Goal: Task Accomplishment & Management: Manage account settings

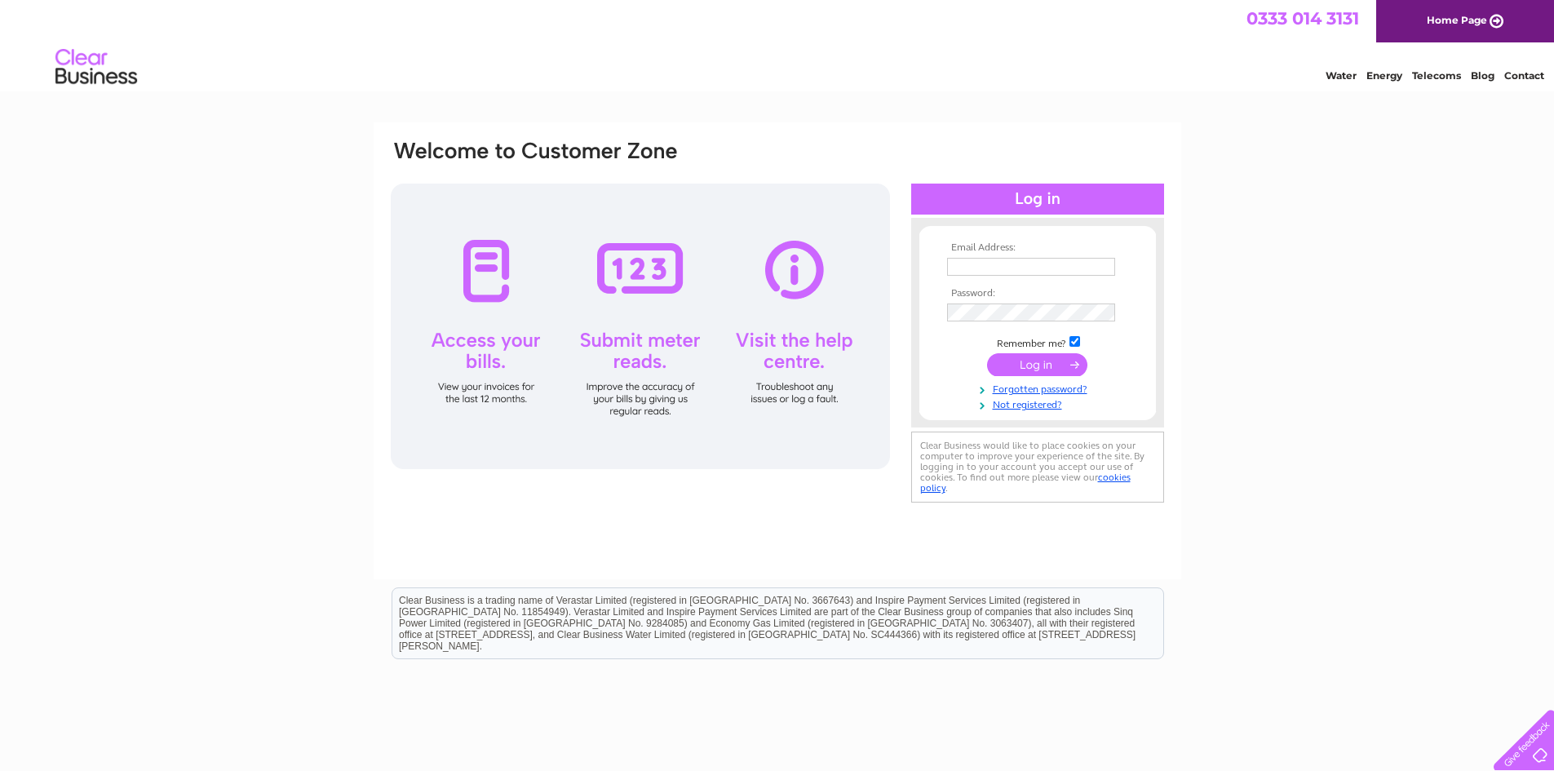
click at [974, 268] on input "text" at bounding box center [1031, 267] width 168 height 18
type input "mikeodowd9@msn.com"
click at [1043, 367] on input "submit" at bounding box center [1037, 364] width 100 height 23
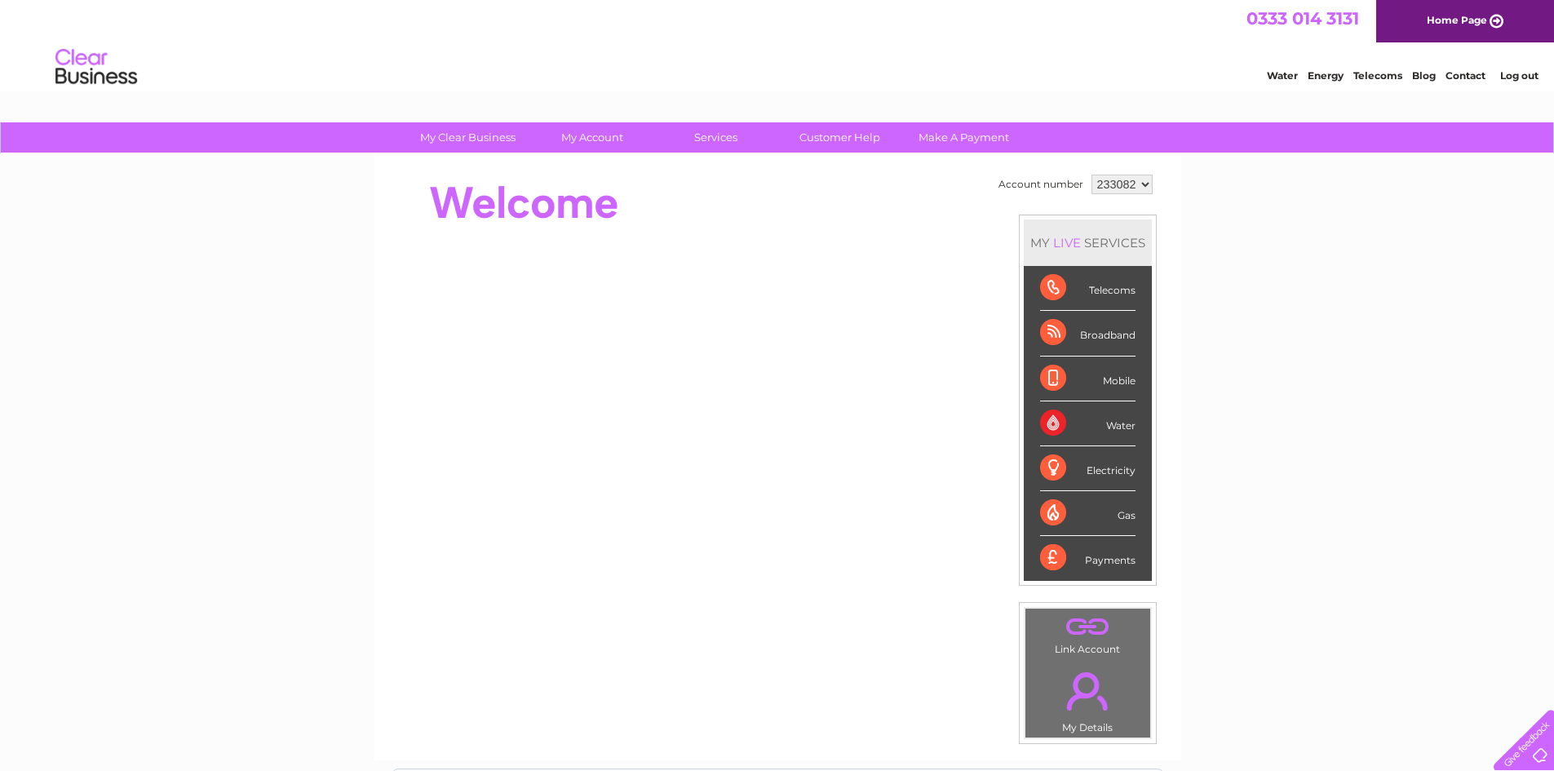
click at [1140, 183] on select "233082 449797" at bounding box center [1121, 185] width 61 height 20
select select "449797"
click at [1091, 175] on select "233082 449797" at bounding box center [1121, 185] width 61 height 20
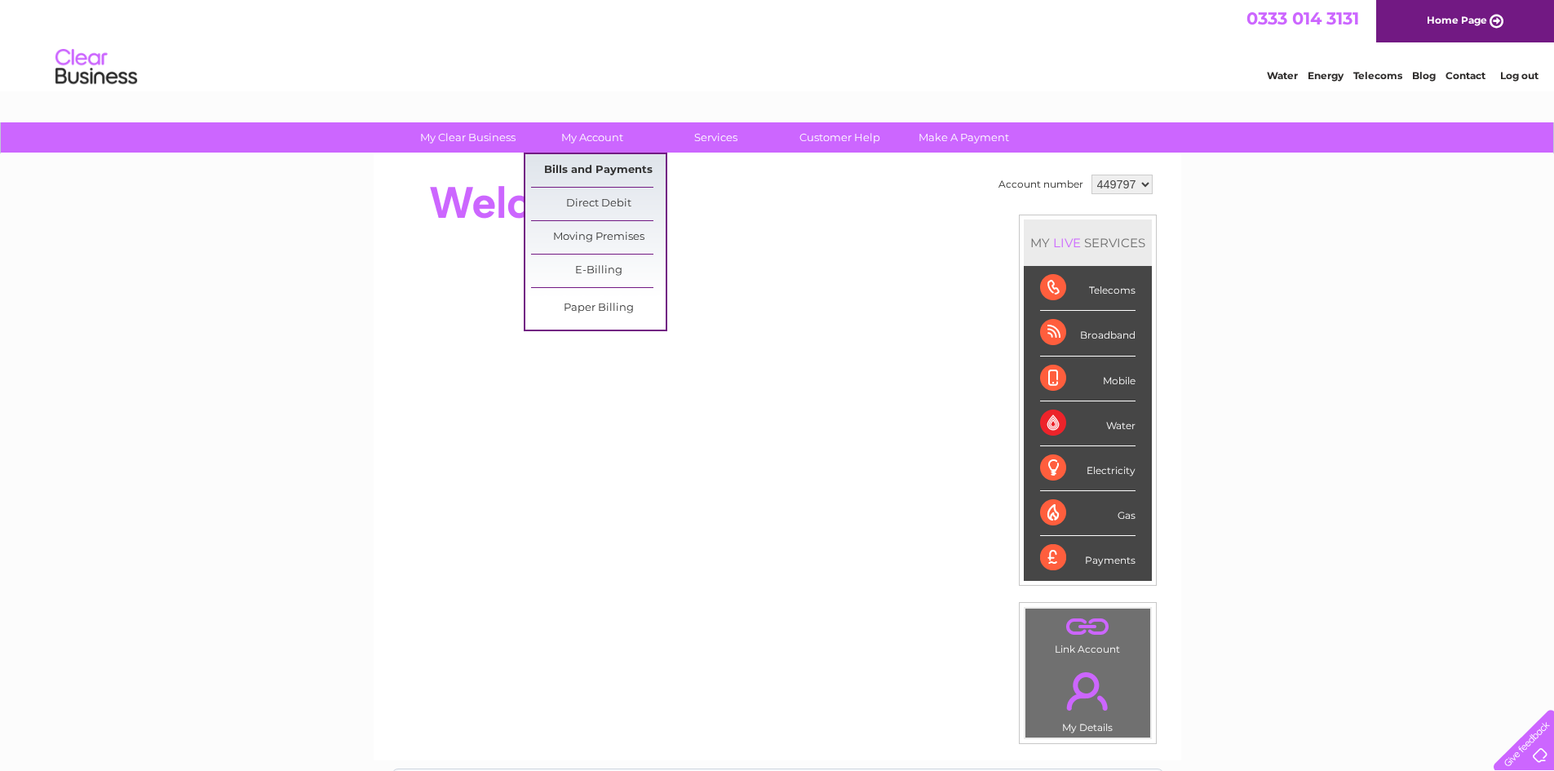
click at [589, 166] on link "Bills and Payments" at bounding box center [598, 170] width 135 height 33
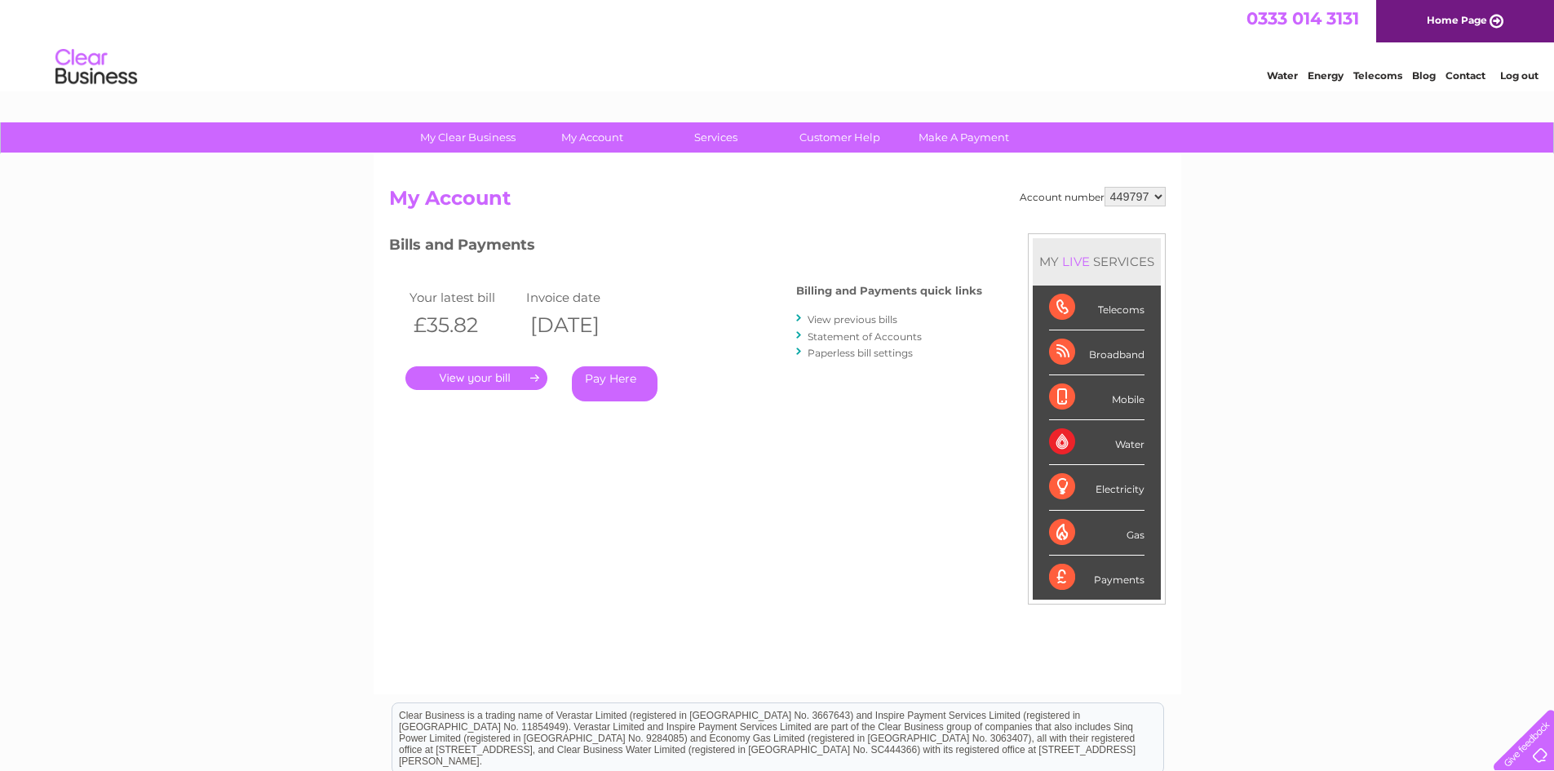
click at [498, 376] on link "." at bounding box center [476, 378] width 142 height 24
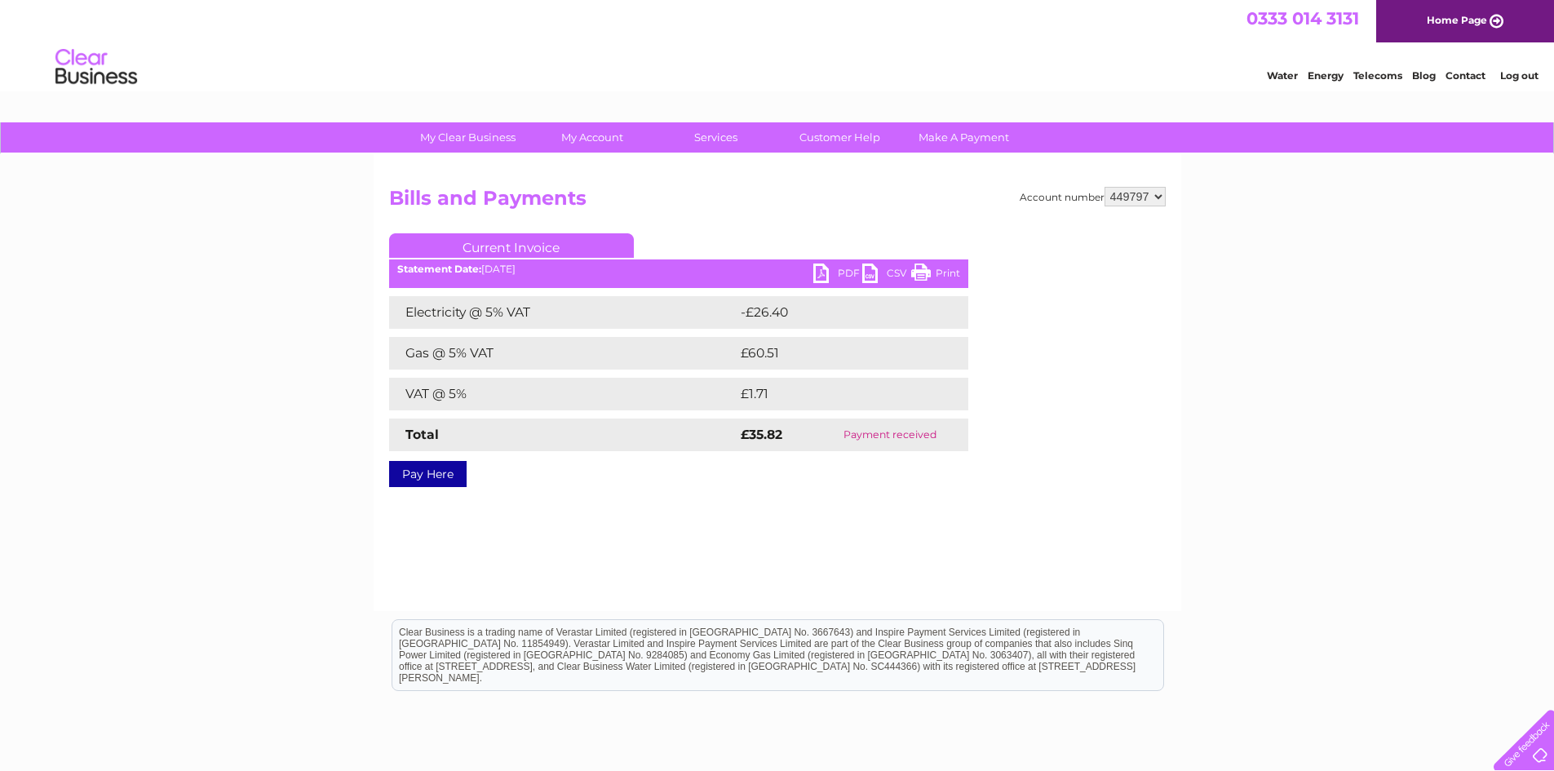
click at [846, 274] on link "PDF" at bounding box center [837, 275] width 49 height 24
click at [1153, 195] on select "233082 449797" at bounding box center [1134, 197] width 61 height 20
select select "233082"
click at [1104, 187] on select "233082 449797" at bounding box center [1134, 197] width 61 height 20
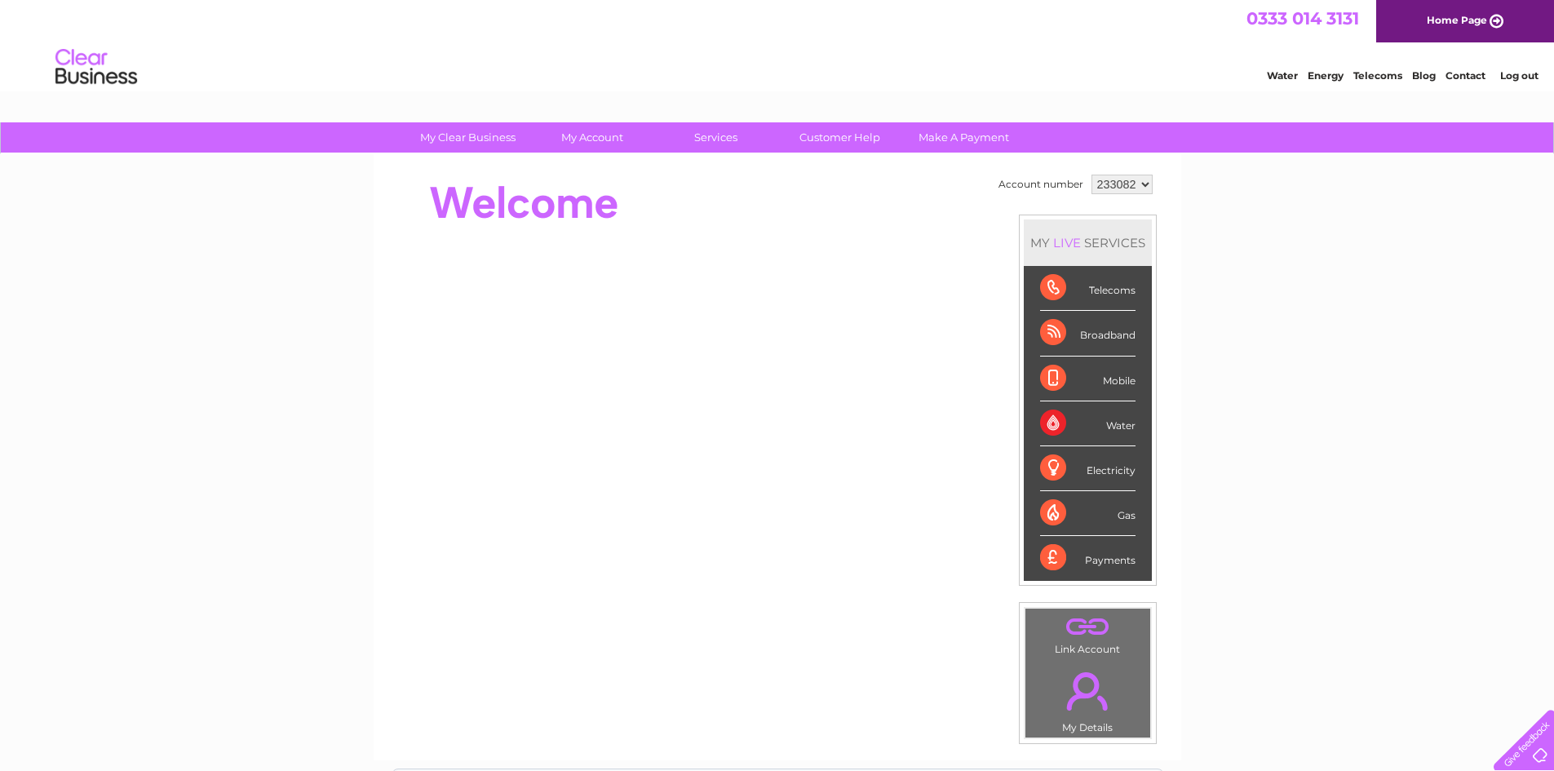
click at [1508, 73] on link "Log out" at bounding box center [1519, 75] width 38 height 12
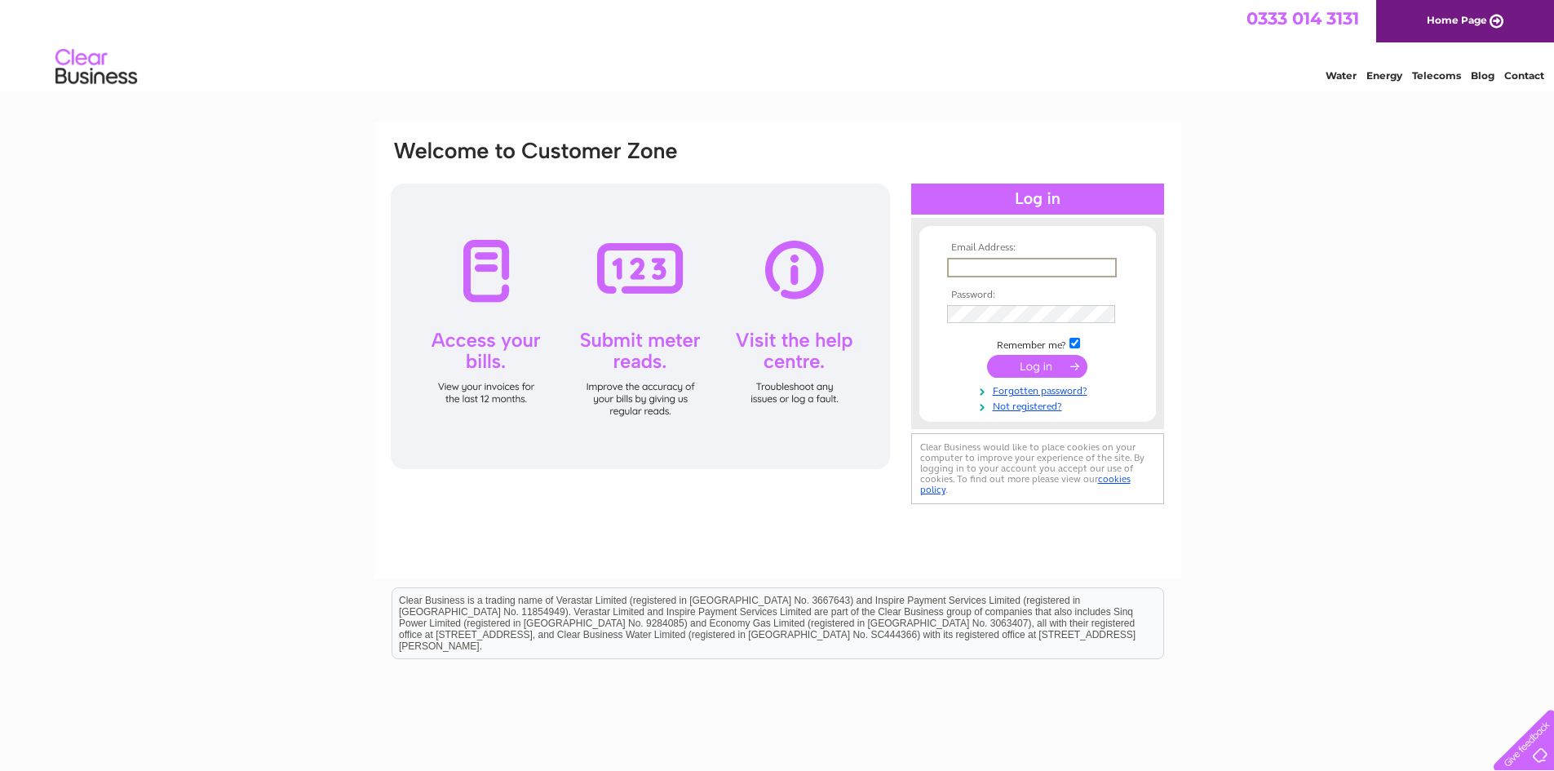
click at [1007, 263] on input "text" at bounding box center [1032, 268] width 170 height 20
type input "mikeodowd9@msn.com"
click at [1042, 388] on link "Forgotten password?" at bounding box center [1039, 387] width 185 height 15
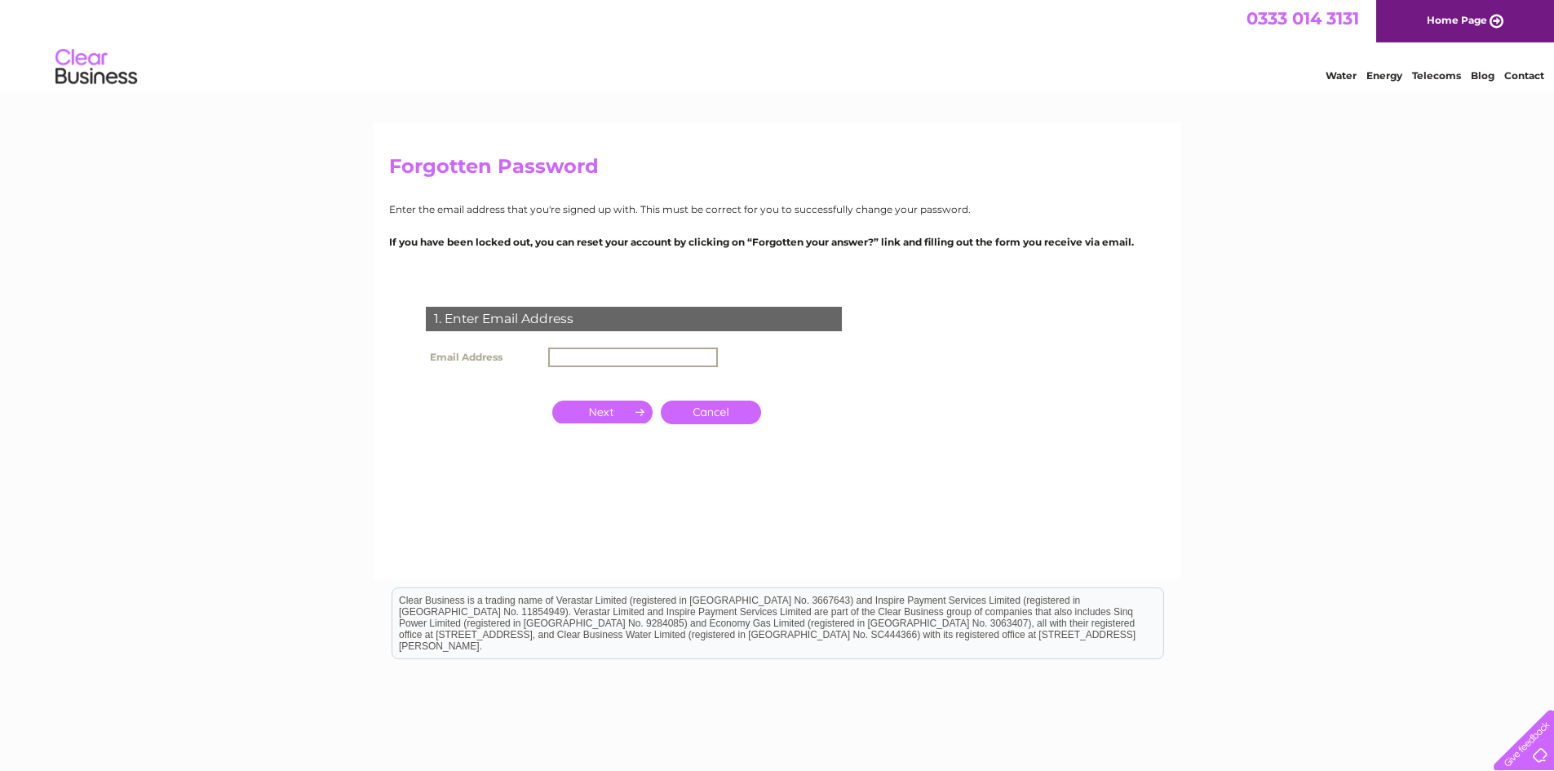
click at [573, 351] on input "text" at bounding box center [633, 357] width 170 height 20
type input "mikeodowd9@msn.com"
click at [614, 408] on input "button" at bounding box center [602, 410] width 100 height 23
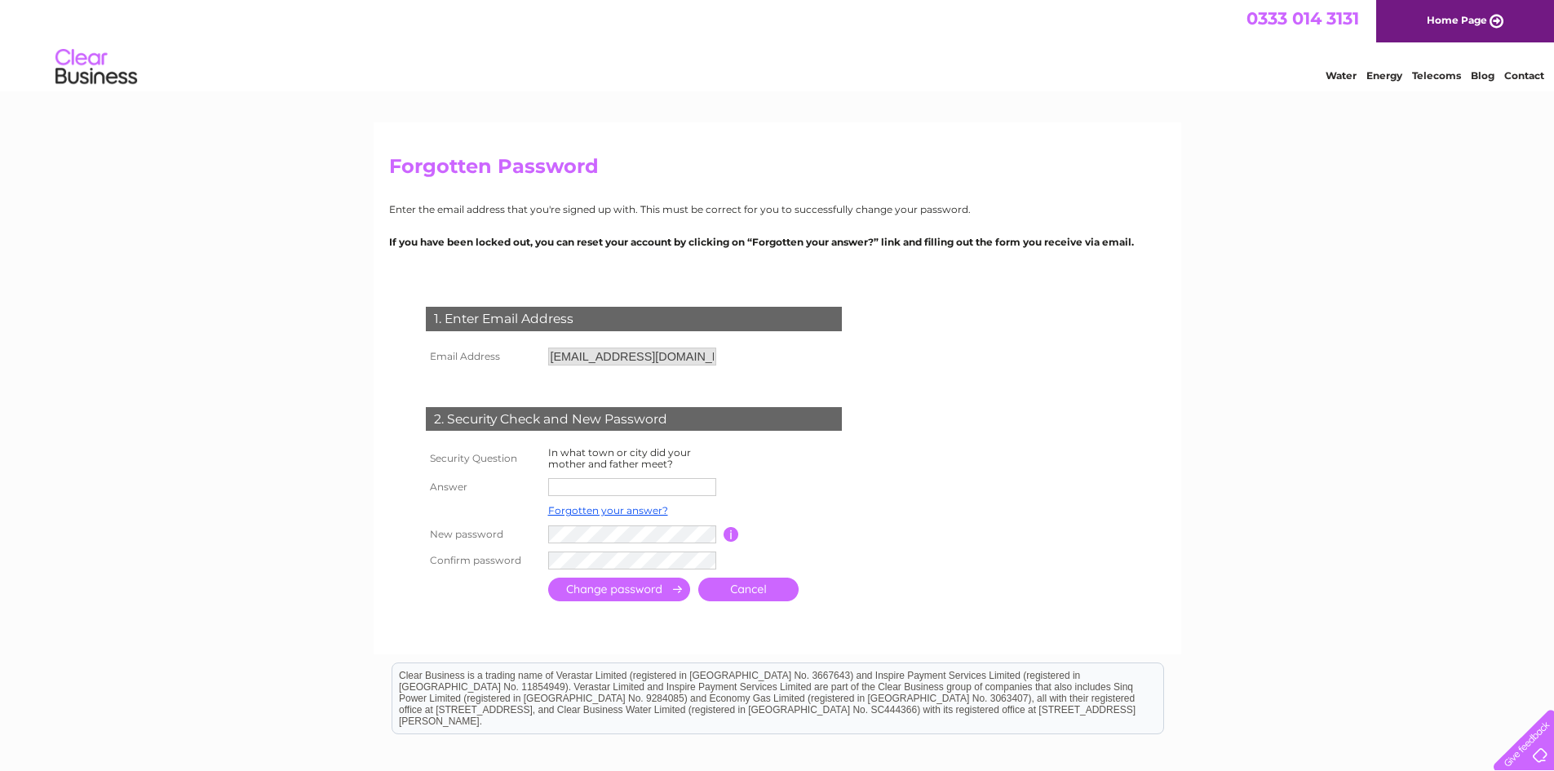
click at [585, 485] on input "text" at bounding box center [632, 487] width 168 height 18
type input "Brynmawr"
click at [732, 533] on input "button" at bounding box center [731, 535] width 15 height 15
click at [910, 533] on form "1. Enter Email Address Email Address mikeodowd9@msn.com Cancel" at bounding box center [777, 456] width 777 height 364
click at [607, 585] on input "submit" at bounding box center [619, 590] width 142 height 24
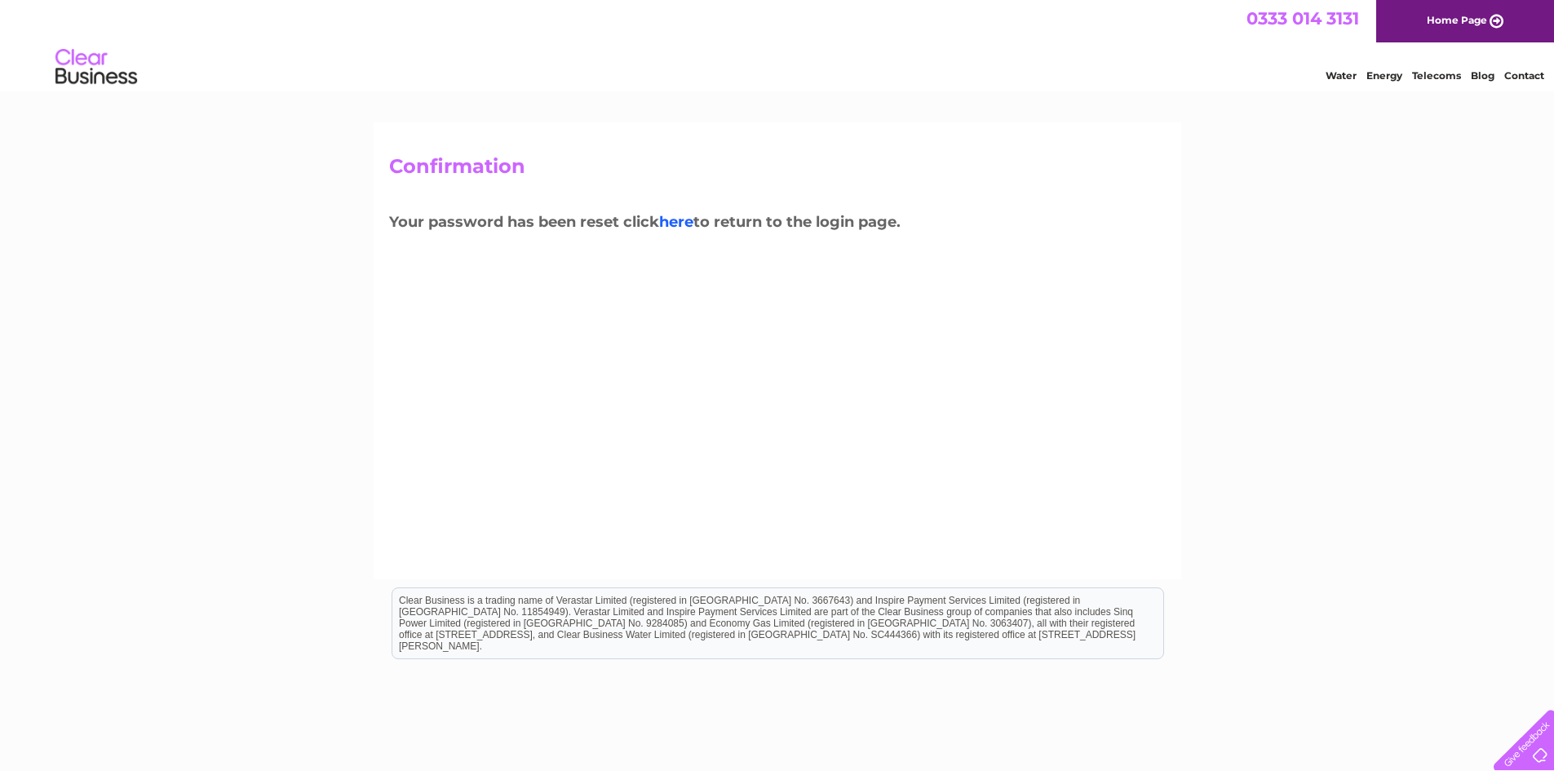
click at [689, 219] on link "here" at bounding box center [676, 222] width 34 height 18
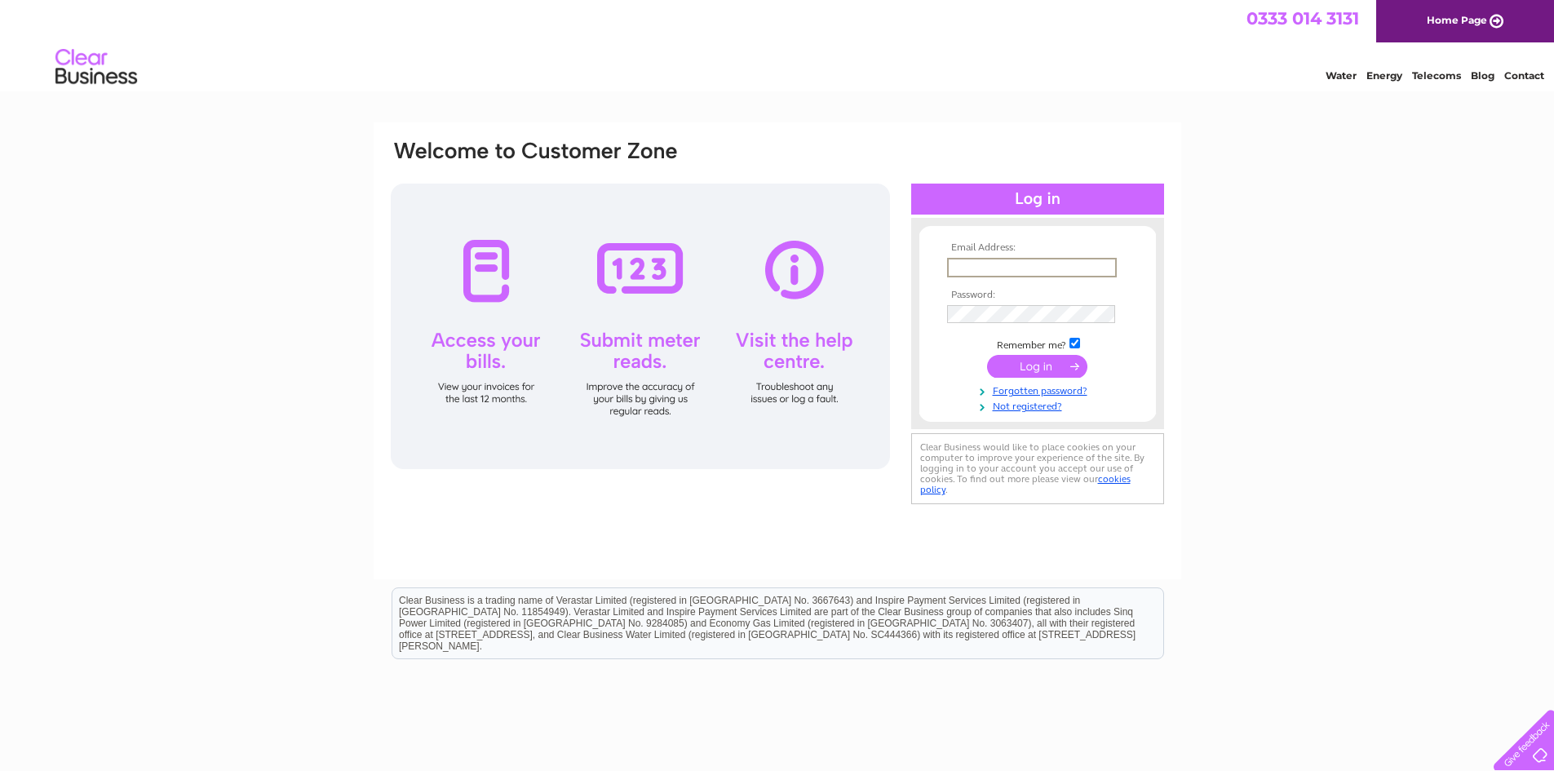
click at [978, 265] on input "text" at bounding box center [1032, 268] width 170 height 20
type input "[EMAIL_ADDRESS][DOMAIN_NAME]"
click at [1037, 365] on input "submit" at bounding box center [1037, 364] width 100 height 23
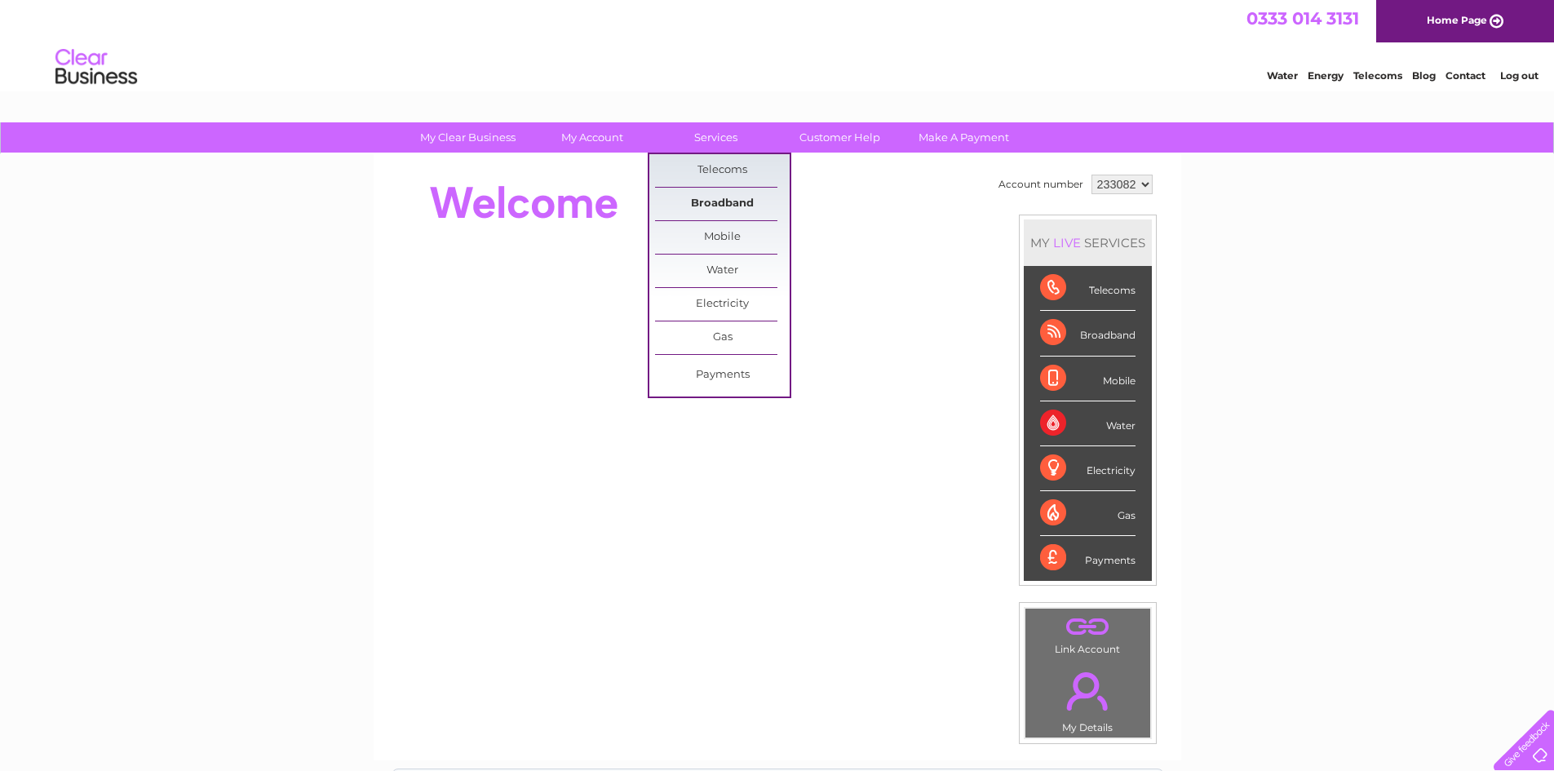
click at [730, 199] on link "Broadband" at bounding box center [722, 204] width 135 height 33
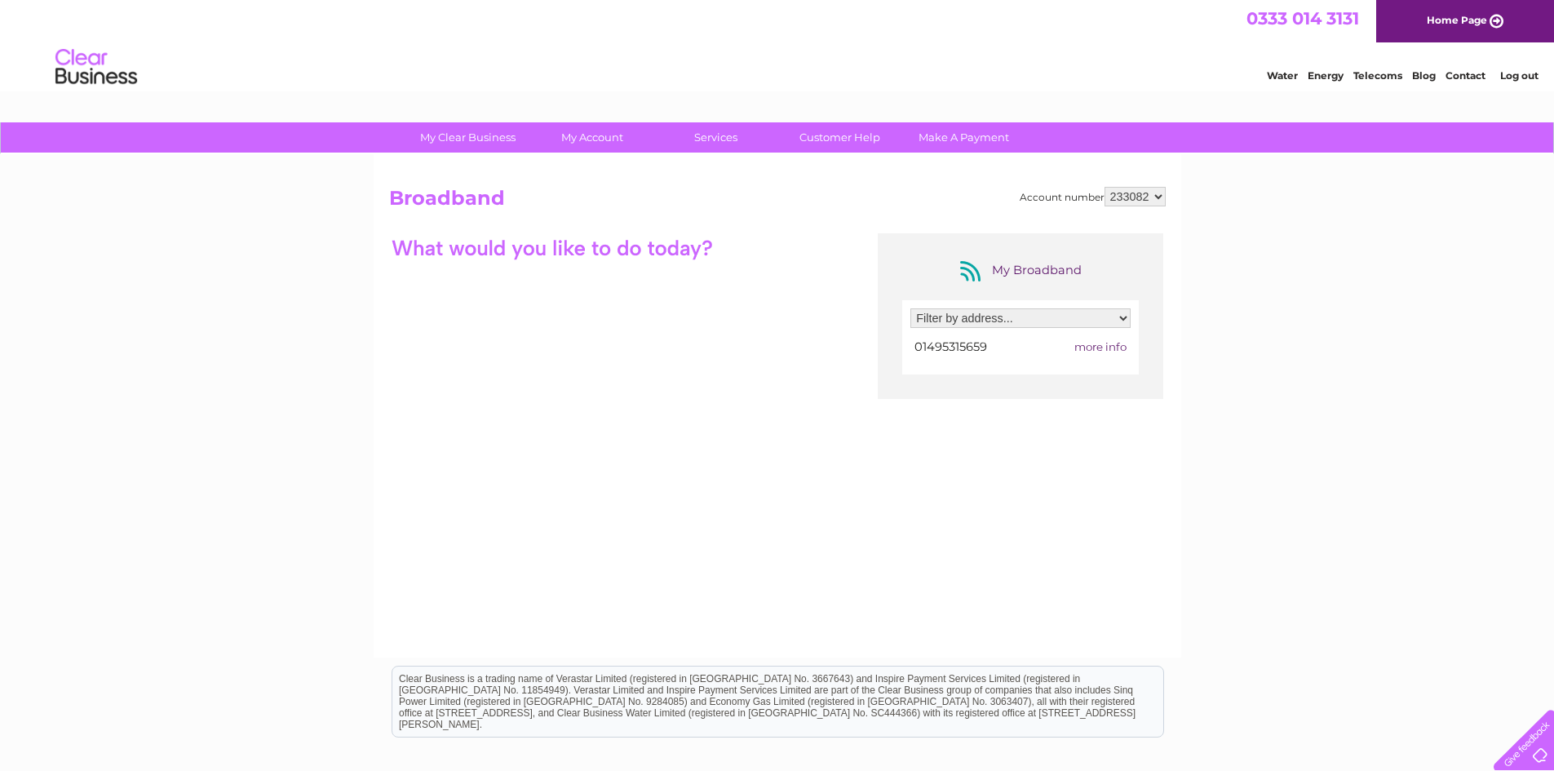
click at [1122, 316] on select "Filter by address... Nantyglo Rugby Club, Porters Road, Nantyglo, Ebbw Vale, Gw…" at bounding box center [1020, 318] width 220 height 20
select select "888019"
click at [910, 308] on select "Filter by address... Nantyglo Rugby Club, Porters Road, Nantyglo, Ebbw Vale, Gw…" at bounding box center [1020, 318] width 220 height 20
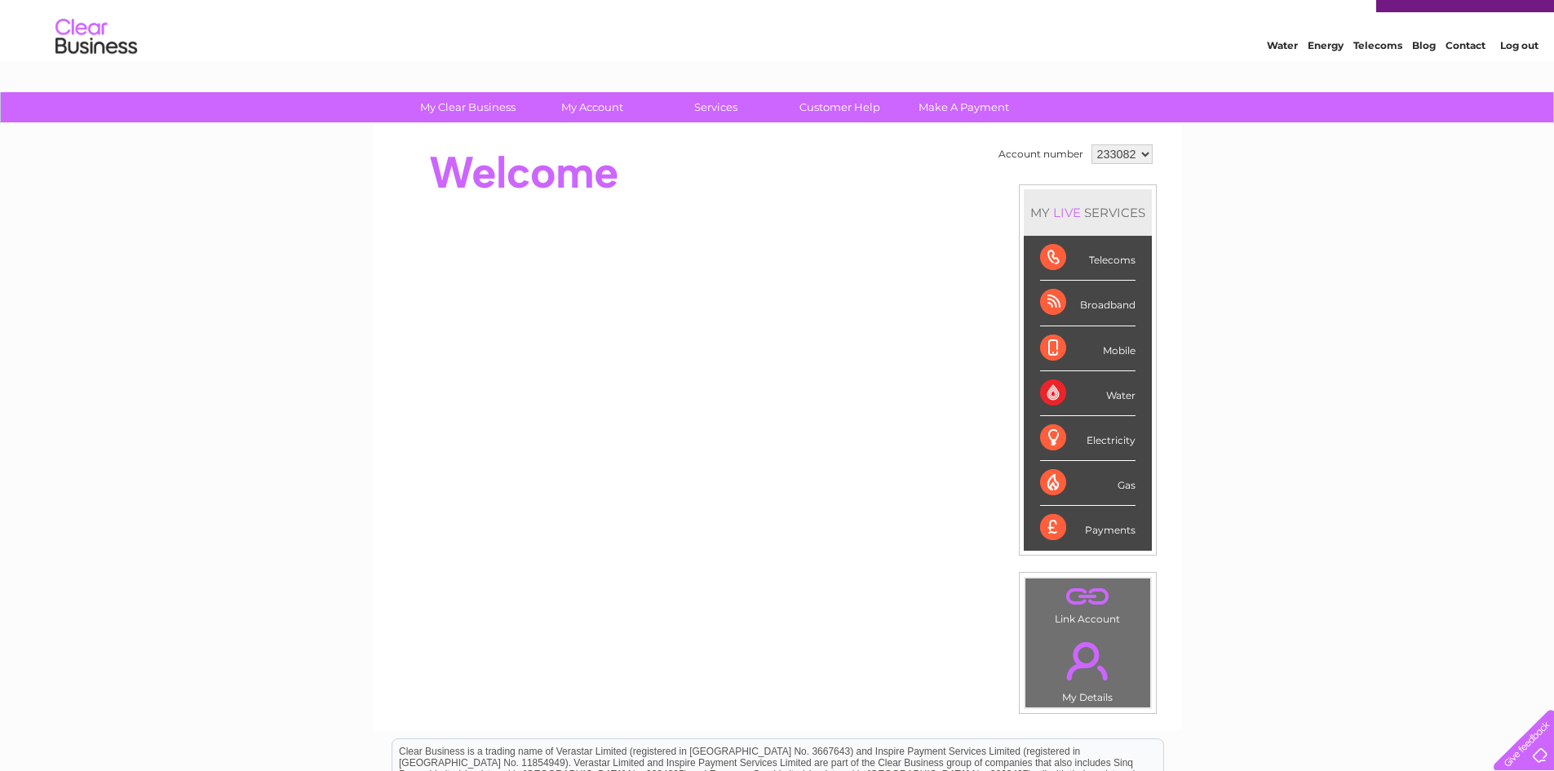
scroll to position [9, 0]
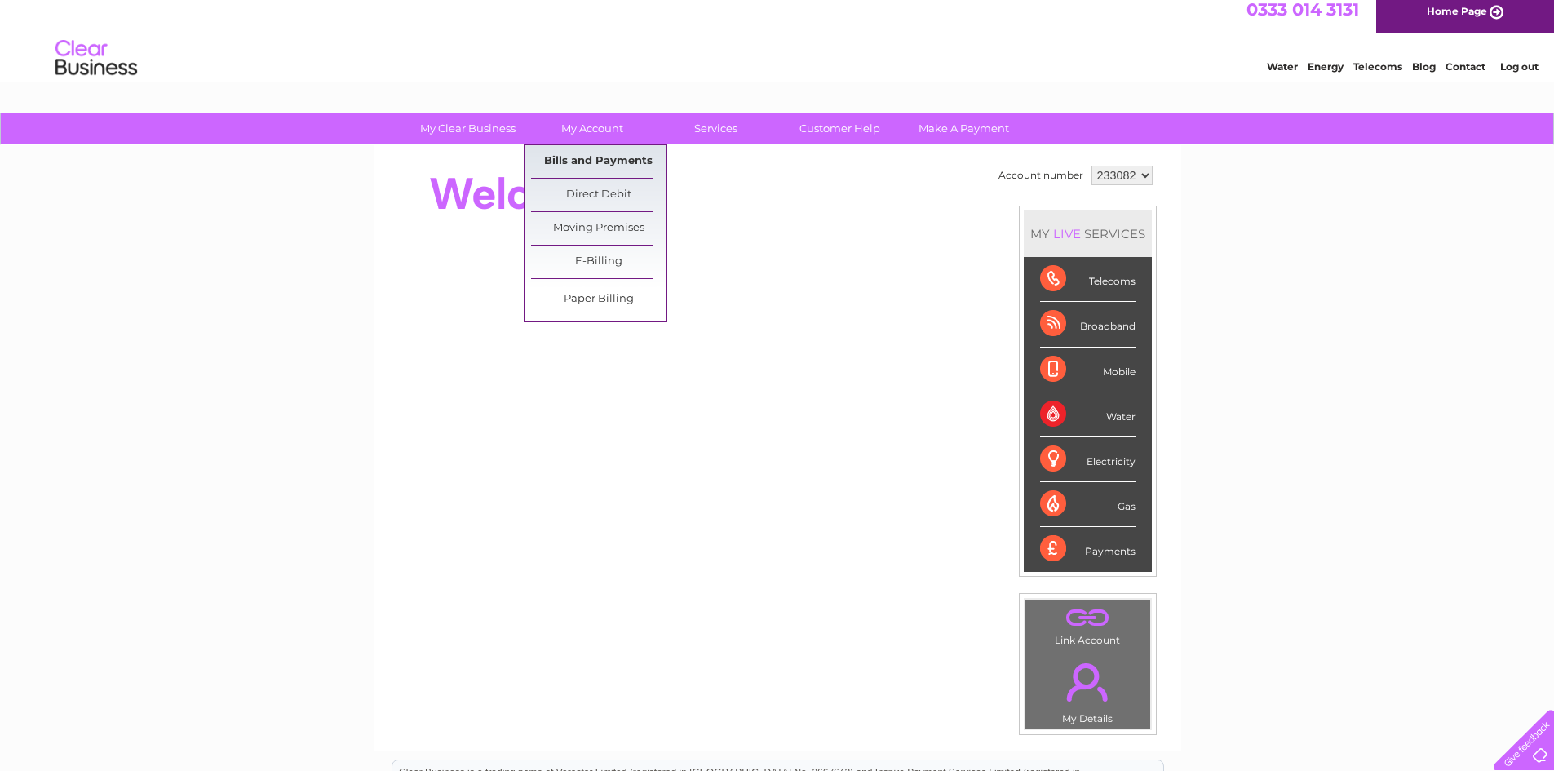
click at [586, 160] on link "Bills and Payments" at bounding box center [598, 161] width 135 height 33
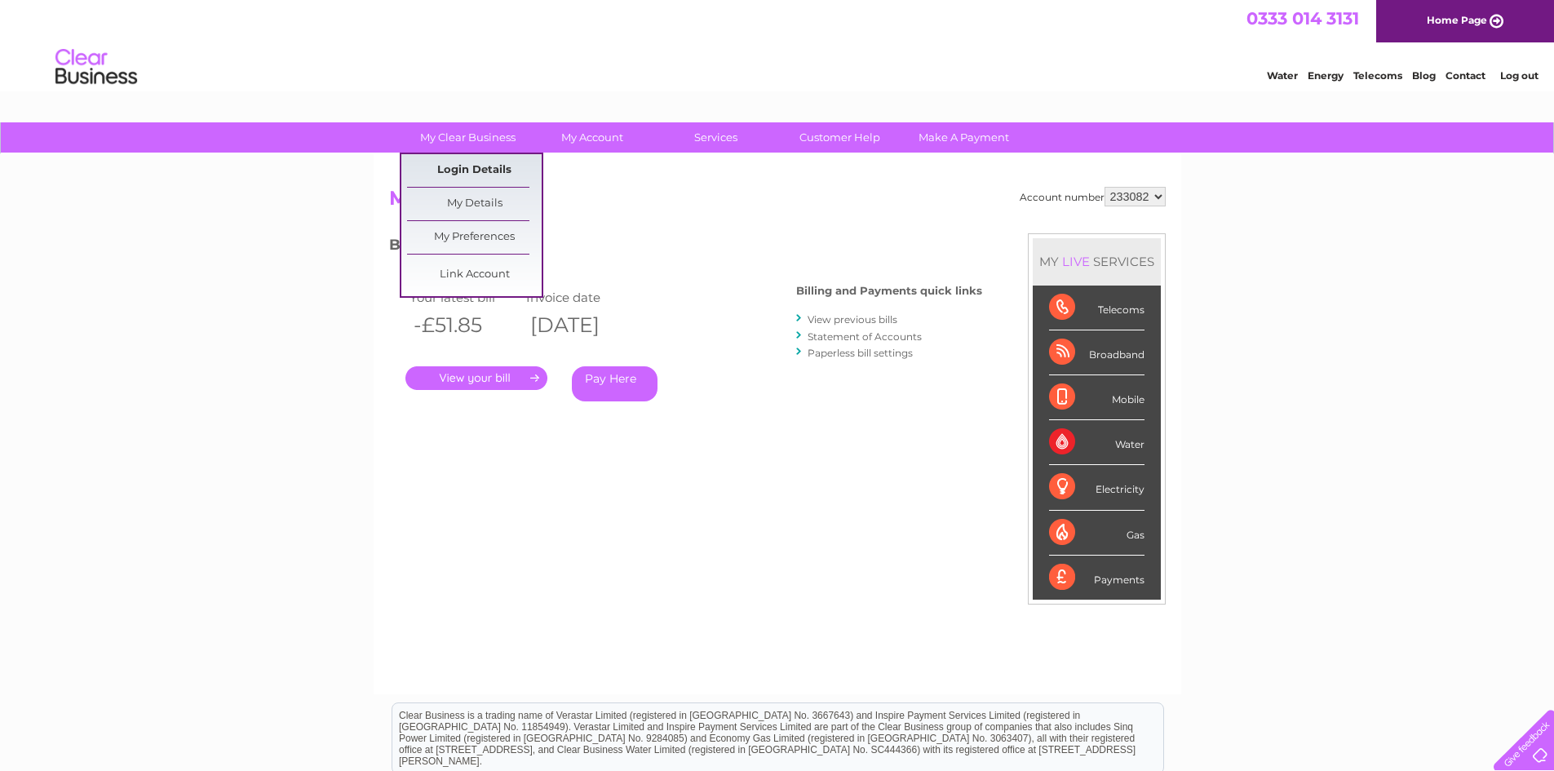
click at [463, 166] on link "Login Details" at bounding box center [474, 170] width 135 height 33
